Goal: Find specific page/section: Find specific page/section

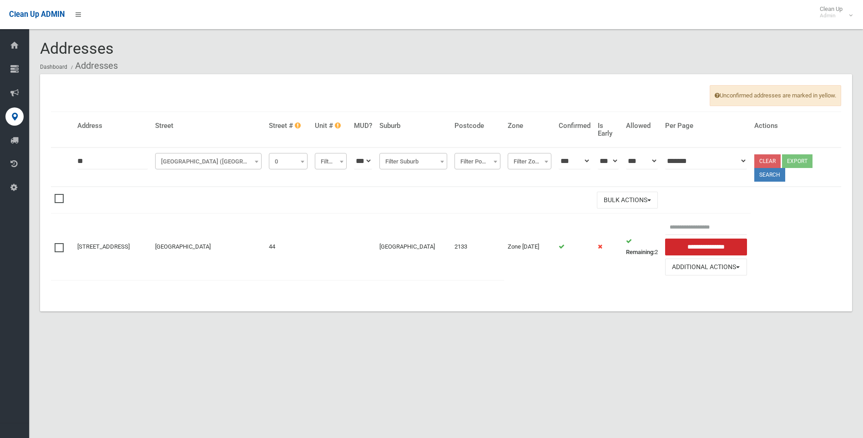
select select "*"
drag, startPoint x: 0, startPoint y: 0, endPoint x: 243, endPoint y: 163, distance: 292.9
click at [252, 164] on span "Balmoral Avenue (CROYDON PARK)" at bounding box center [208, 161] width 102 height 13
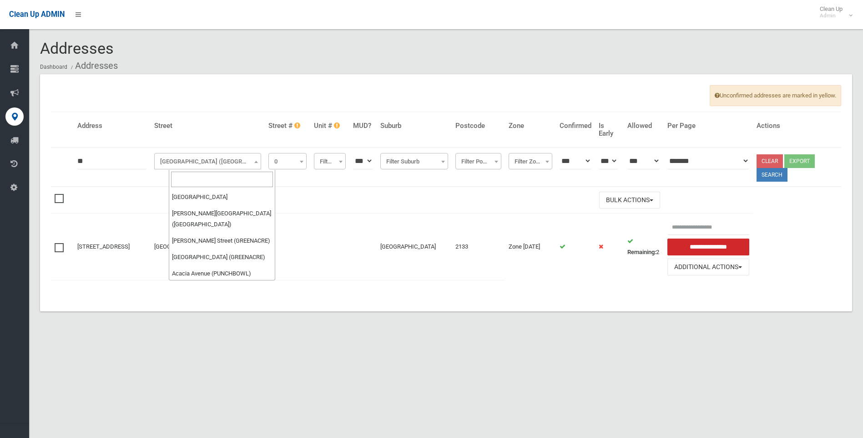
scroll to position [2321, 0]
click at [216, 173] on input "search" at bounding box center [222, 179] width 102 height 15
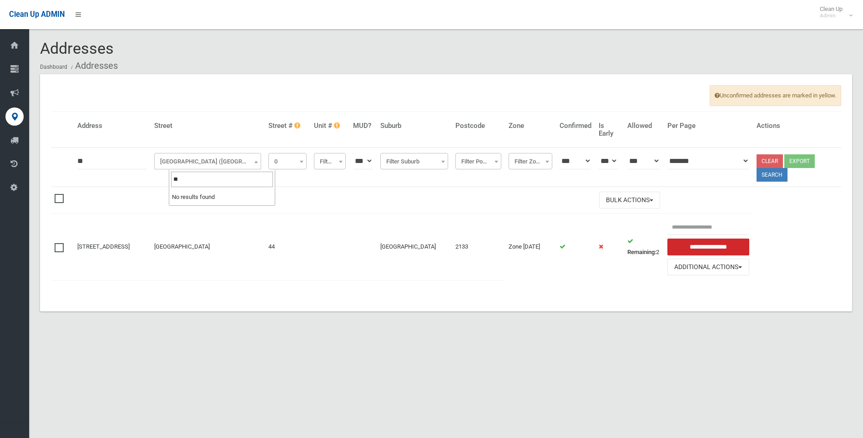
type input "*"
type input "******"
drag, startPoint x: 195, startPoint y: 197, endPoint x: 168, endPoint y: 186, distance: 28.8
select select "***"
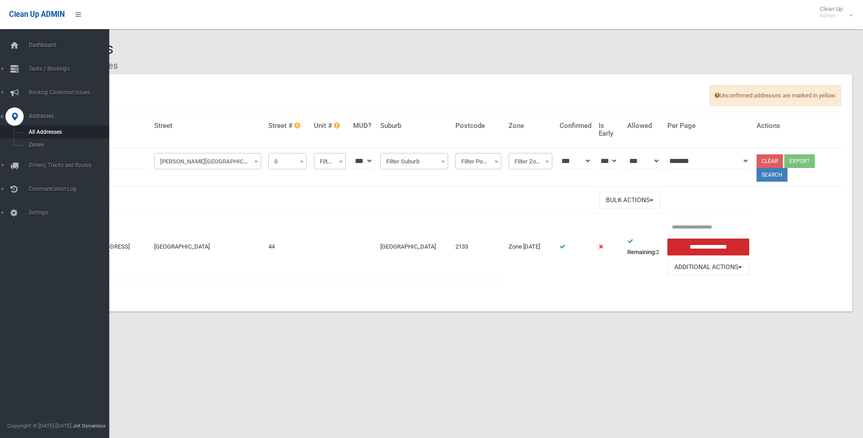
drag, startPoint x: 131, startPoint y: 164, endPoint x: -24, endPoint y: 162, distance: 155.2
click at [0, 162] on html "Clean Up ADMIN Clean Up Admin Logout Addresses Dashboard Addresses" at bounding box center [431, 219] width 863 height 438
type input "**"
click button at bounding box center [0, 0] width 0 height 0
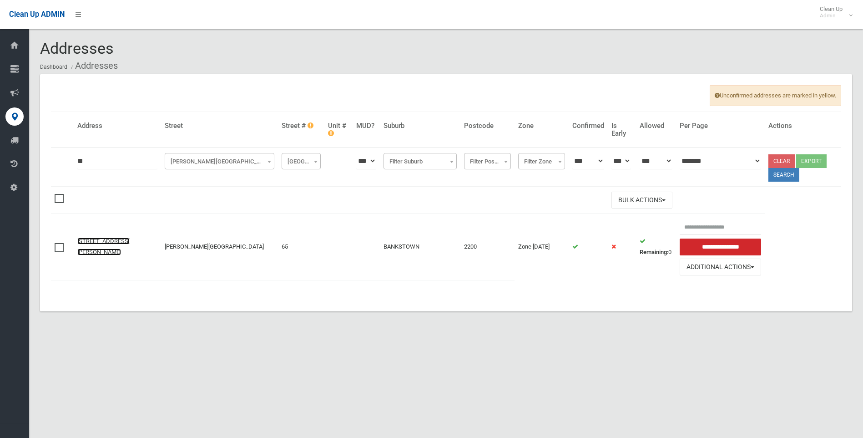
click at [103, 252] on link "[STREET_ADDRESS][PERSON_NAME]" at bounding box center [103, 247] width 52 height 18
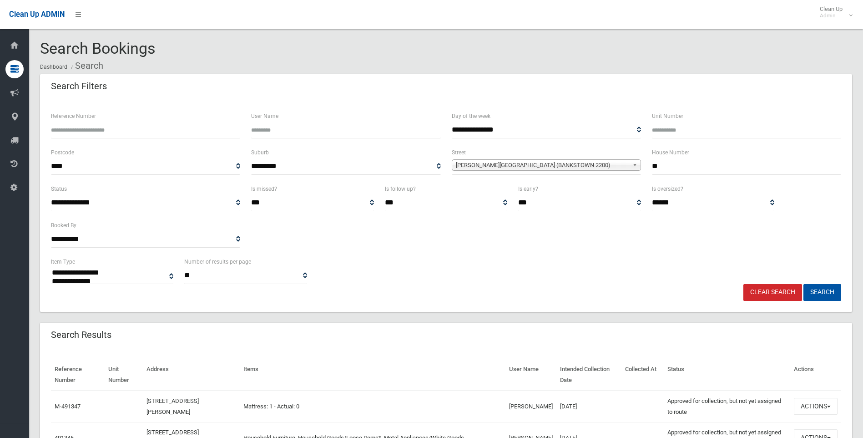
select select
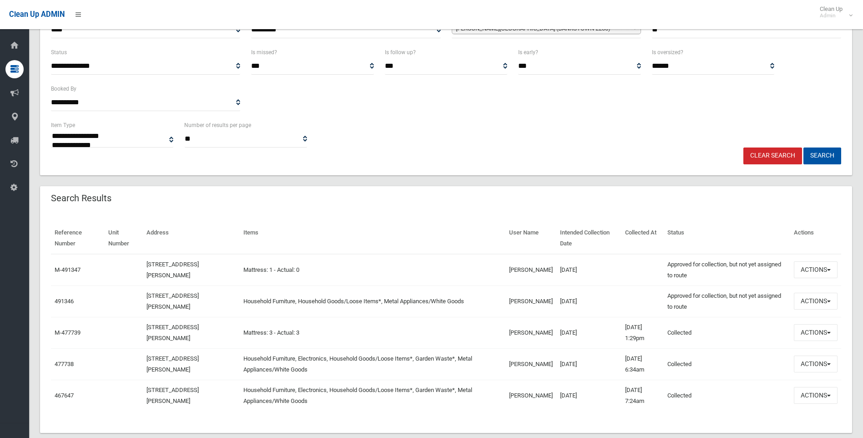
click at [594, 199] on div "Search Results" at bounding box center [446, 198] width 812 height 25
